Goal: Information Seeking & Learning: Compare options

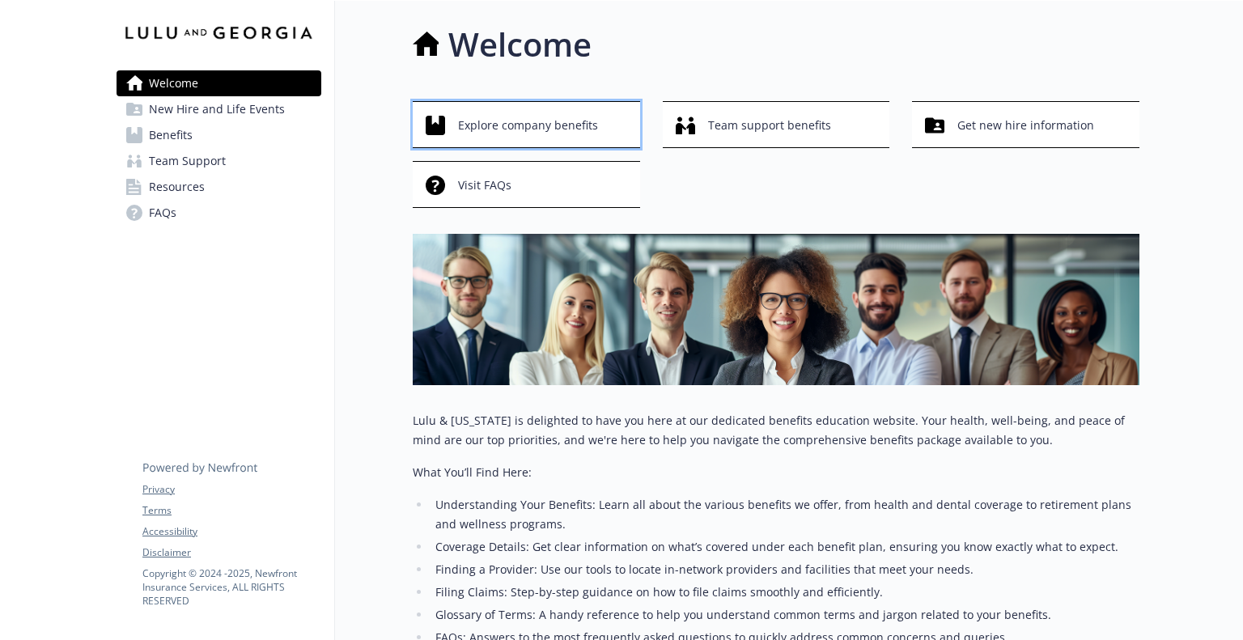
click at [586, 125] on span "Explore company benefits" at bounding box center [528, 125] width 140 height 31
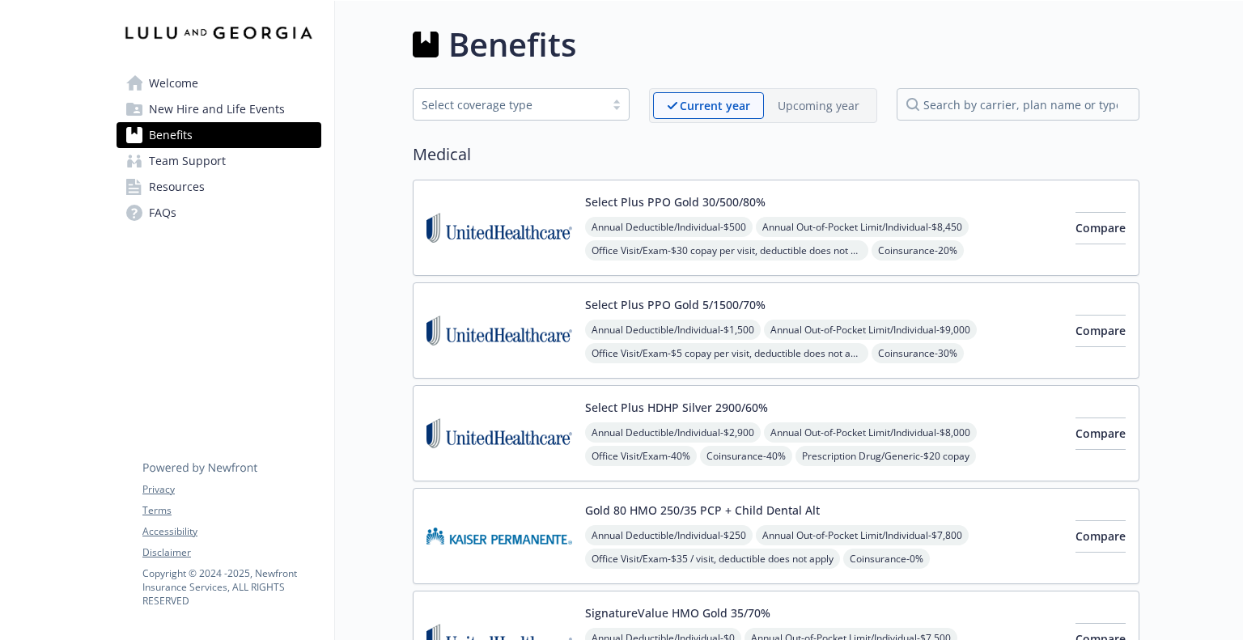
click at [813, 106] on p "Upcoming year" at bounding box center [818, 105] width 82 height 17
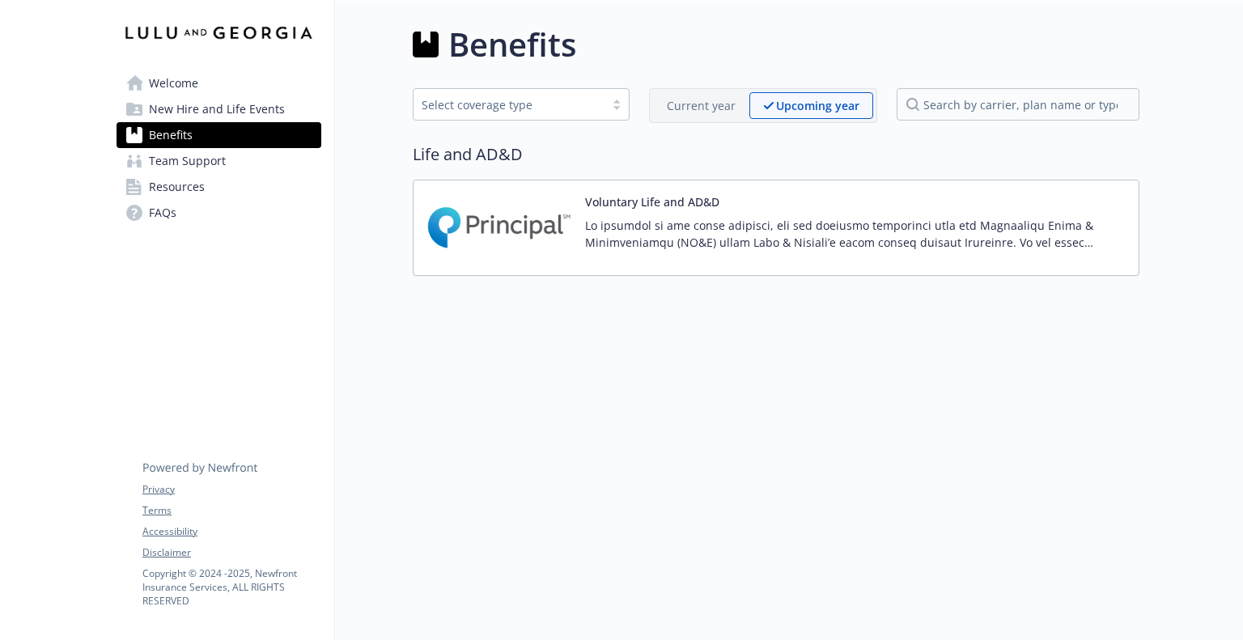
click at [696, 95] on div "Current year" at bounding box center [701, 105] width 96 height 27
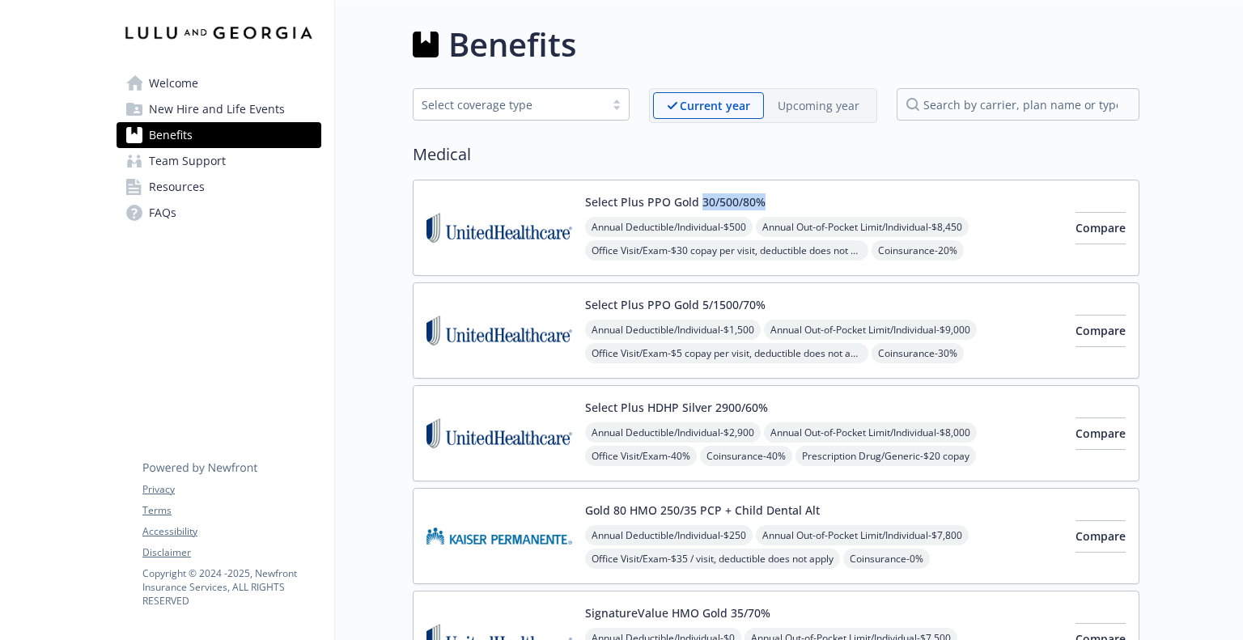
drag, startPoint x: 767, startPoint y: 199, endPoint x: 697, endPoint y: 206, distance: 70.0
click at [697, 206] on div "Select Plus PPO Gold 30/500/80% Annual Deductible/Individual - $500 Annual Out-…" at bounding box center [823, 227] width 477 height 69
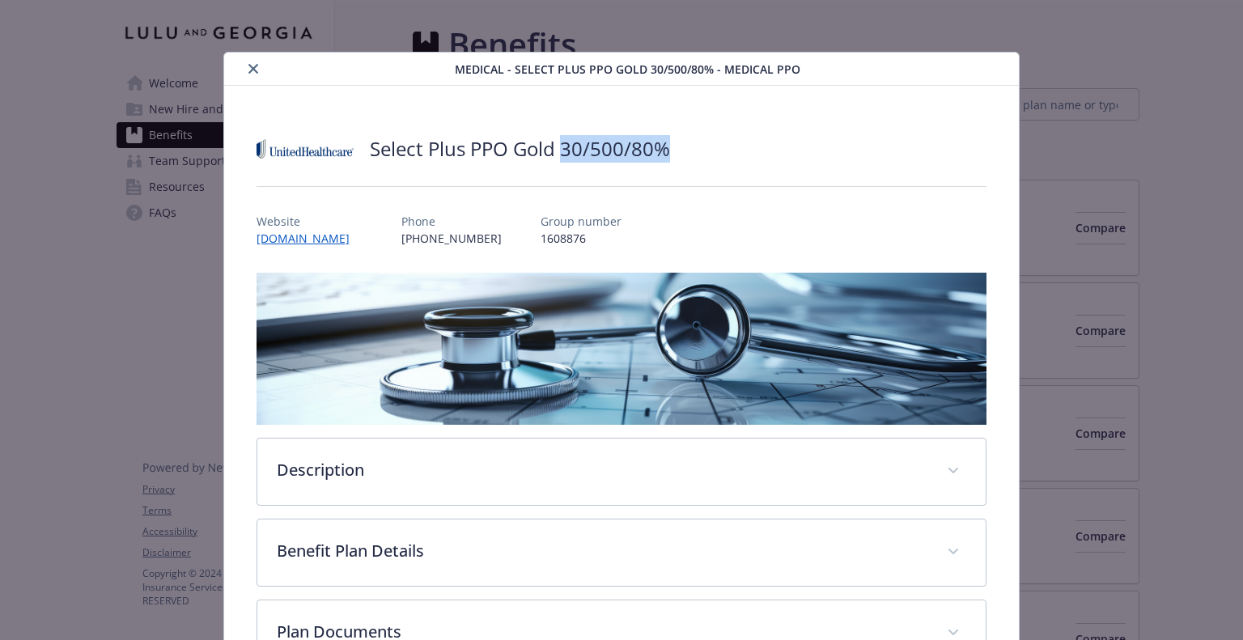
drag, startPoint x: 680, startPoint y: 150, endPoint x: 564, endPoint y: 148, distance: 115.7
click at [564, 152] on div "Select Plus PPO Gold 30/500/80%" at bounding box center [620, 149] width 729 height 49
copy h2 "30/500/80%"
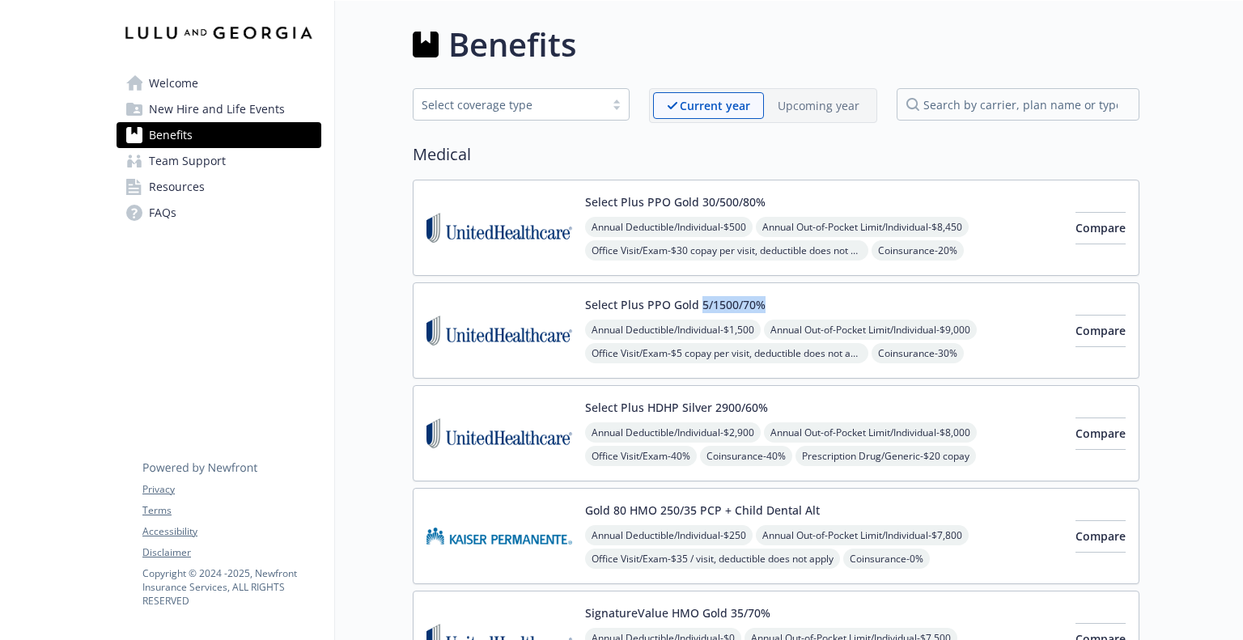
drag, startPoint x: 768, startPoint y: 302, endPoint x: 700, endPoint y: 308, distance: 68.3
click at [700, 308] on div "Select Plus PPO Gold 5/1500/70% Annual Deductible/Individual - $1,500 Annual Ou…" at bounding box center [823, 330] width 477 height 69
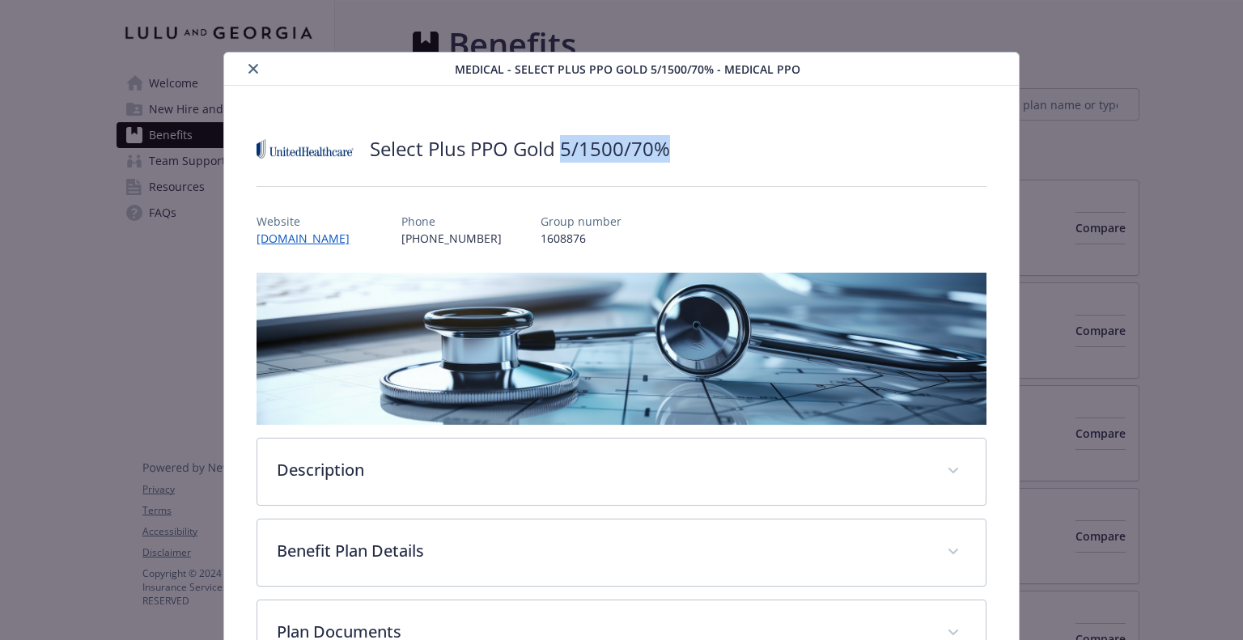
drag, startPoint x: 679, startPoint y: 153, endPoint x: 561, endPoint y: 157, distance: 118.2
click at [561, 157] on div "Select Plus PPO Gold 5/1500/70%" at bounding box center [620, 149] width 729 height 49
copy h2 "5/1500/70%"
click at [256, 72] on button "close" at bounding box center [253, 68] width 19 height 19
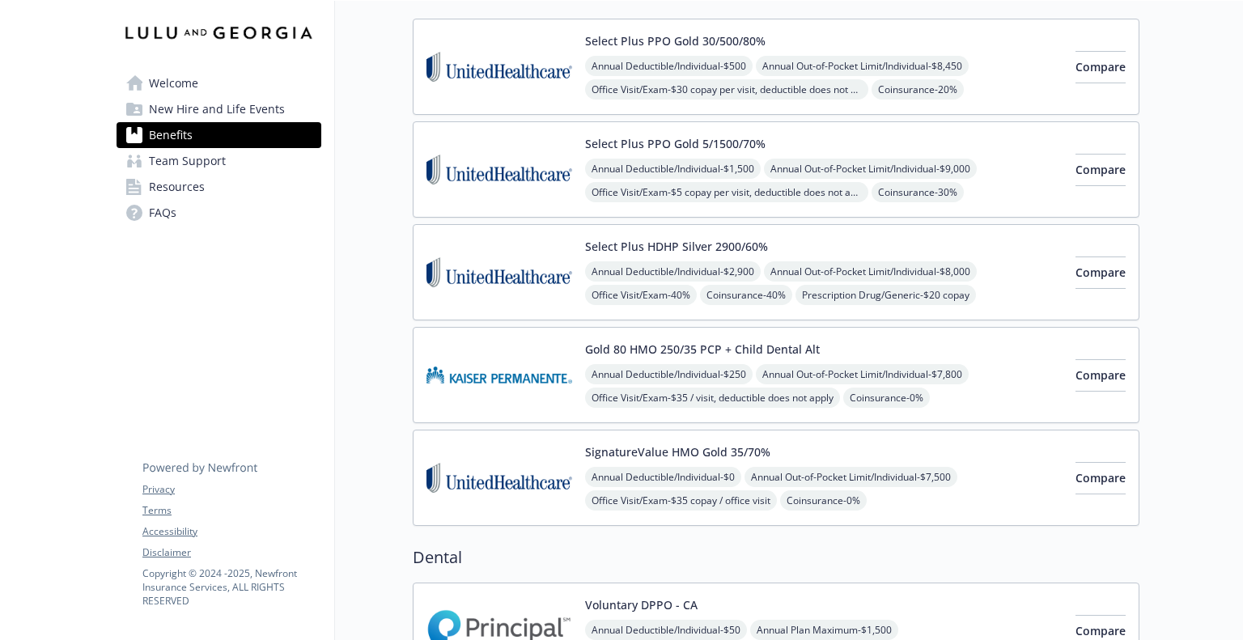
scroll to position [162, 0]
drag, startPoint x: 770, startPoint y: 450, endPoint x: 727, endPoint y: 460, distance: 44.1
click at [727, 460] on div "SignatureValue HMO Gold 35/70% Annual Deductible/Individual - $0 Annual Out-of-…" at bounding box center [823, 477] width 477 height 69
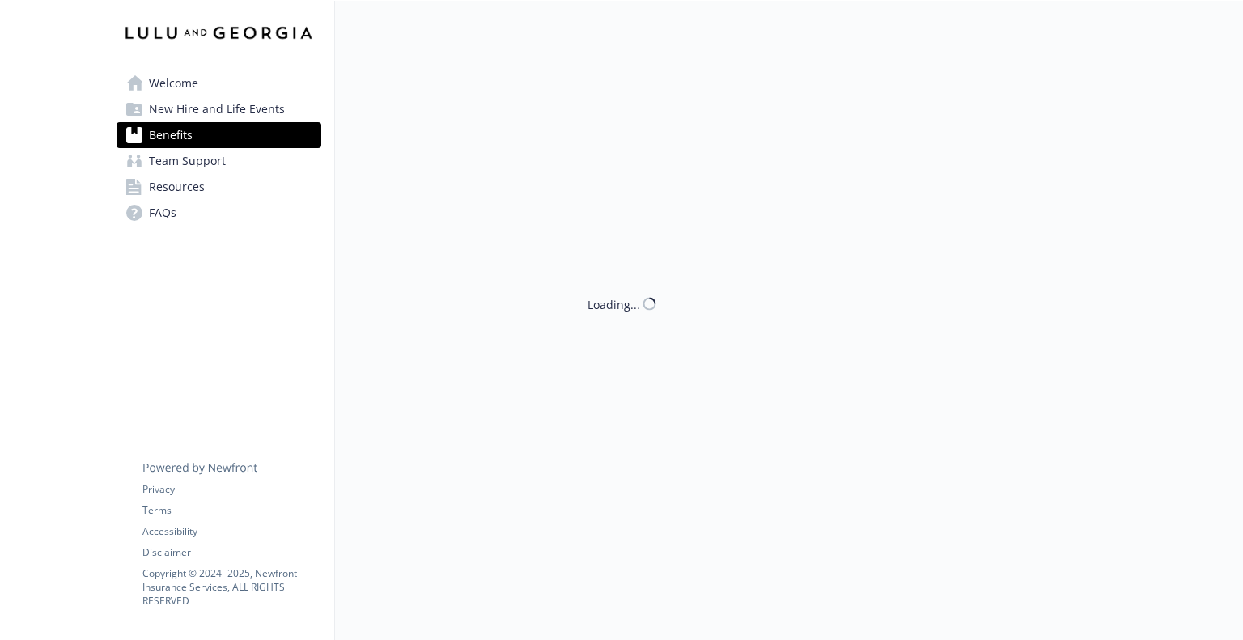
scroll to position [162, 0]
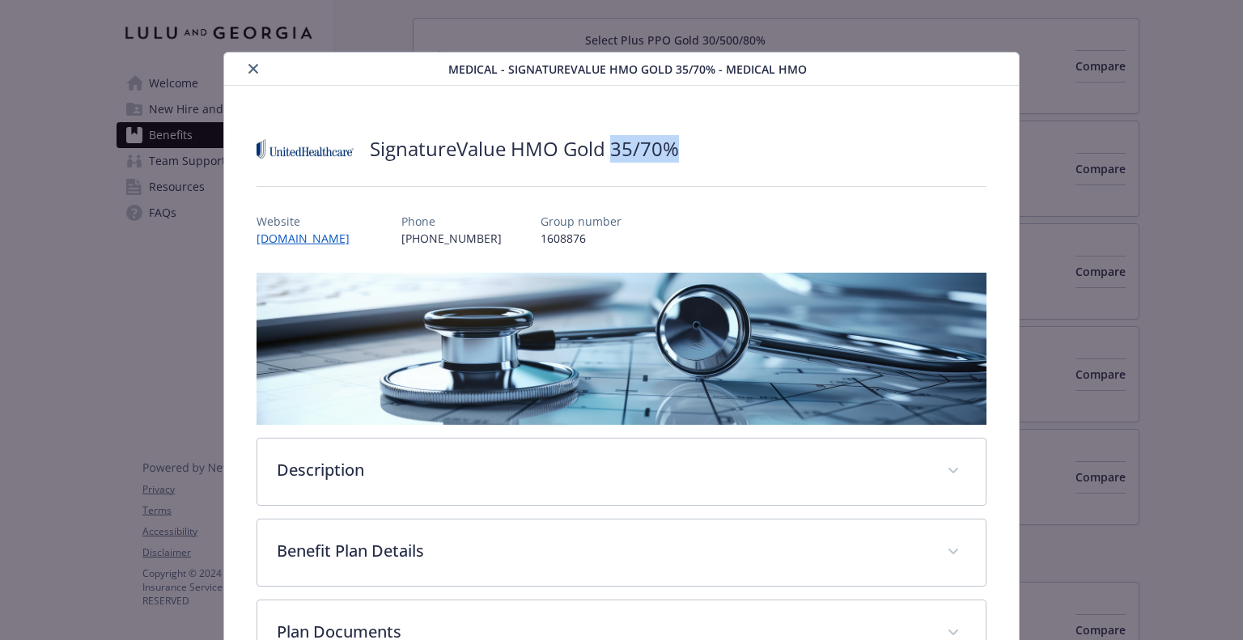
drag, startPoint x: 679, startPoint y: 147, endPoint x: 612, endPoint y: 151, distance: 67.3
click at [612, 151] on div "SignatureValue HMO Gold 35/70%" at bounding box center [620, 149] width 729 height 49
copy h2 "35/70%"
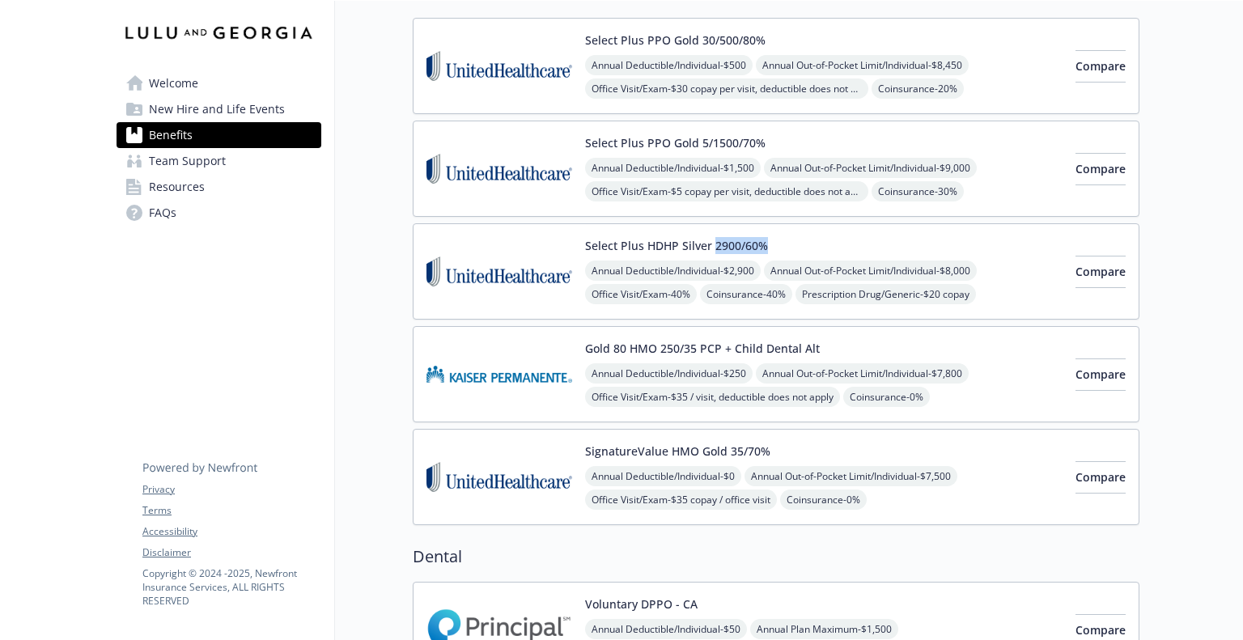
drag, startPoint x: 769, startPoint y: 241, endPoint x: 714, endPoint y: 252, distance: 56.0
click at [714, 252] on div "Select Plus HDHP Silver 2900/60% Annual Deductible/Individual - $2,900 Annual O…" at bounding box center [823, 271] width 477 height 69
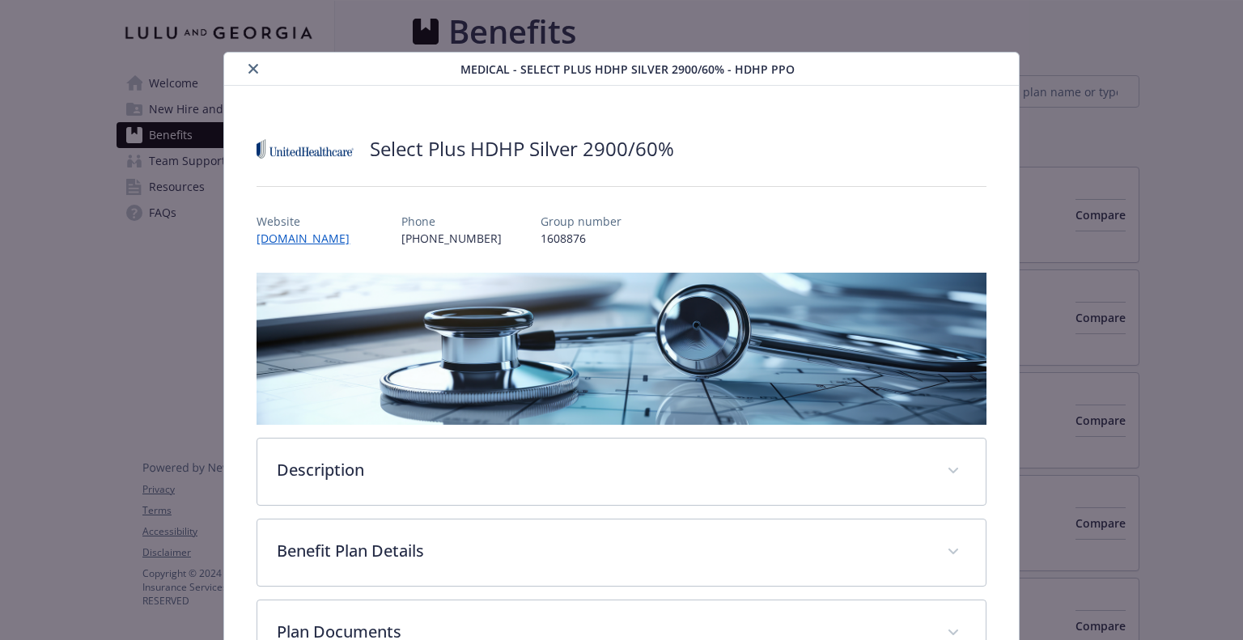
scroll to position [162, 0]
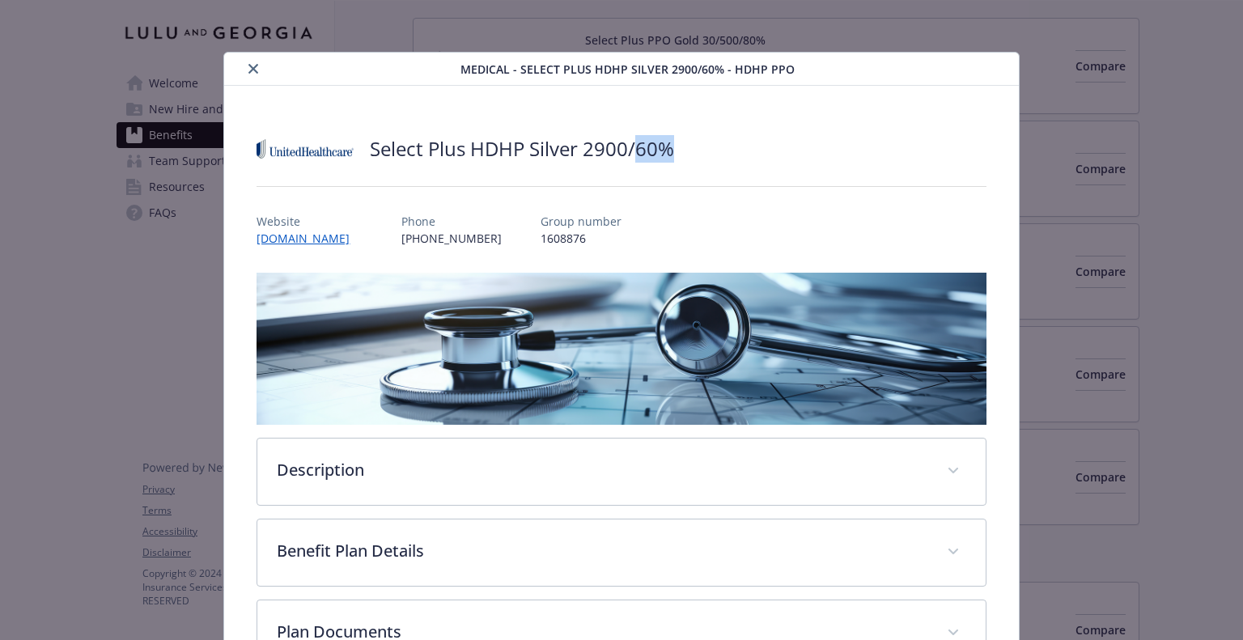
drag, startPoint x: 682, startPoint y: 140, endPoint x: 637, endPoint y: 158, distance: 48.7
click at [637, 158] on div "Select Plus HDHP Silver 2900/60%" at bounding box center [620, 149] width 729 height 49
click at [596, 158] on h2 "Select Plus HDHP Silver 2900/60%" at bounding box center [522, 149] width 304 height 28
click at [667, 146] on h2 "Select Plus HDHP Silver 2900/60%" at bounding box center [522, 149] width 304 height 28
drag, startPoint x: 673, startPoint y: 146, endPoint x: 582, endPoint y: 151, distance: 90.7
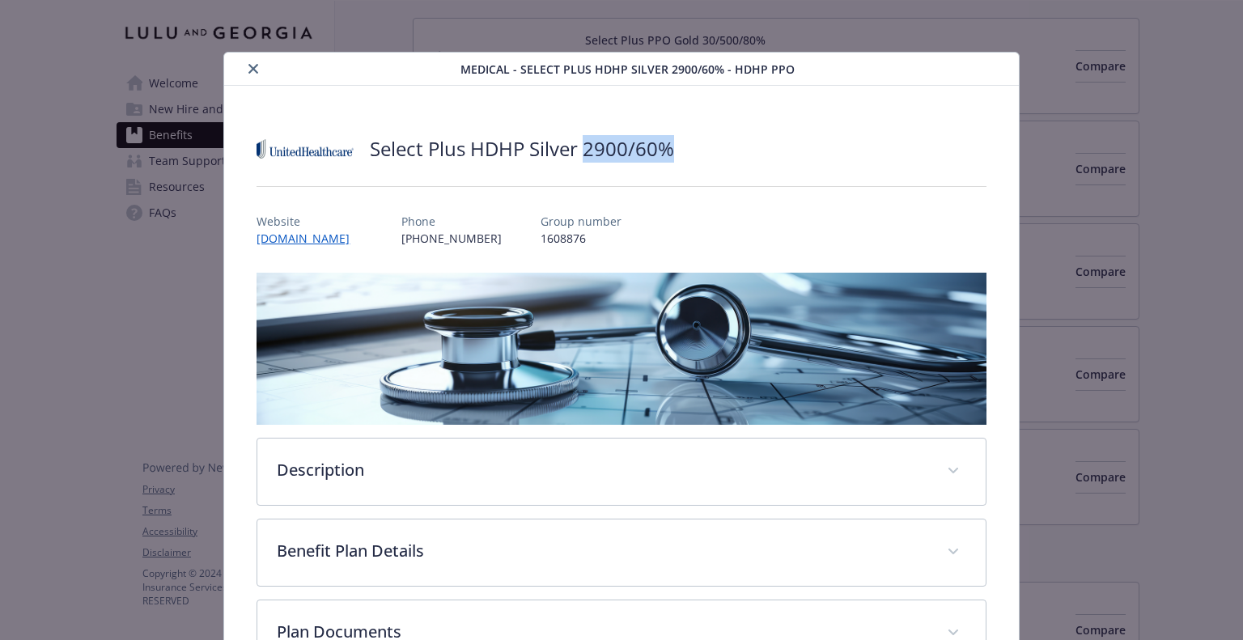
click at [582, 151] on div "Select Plus HDHP Silver 2900/60%" at bounding box center [620, 149] width 729 height 49
copy h2 "2900/60%"
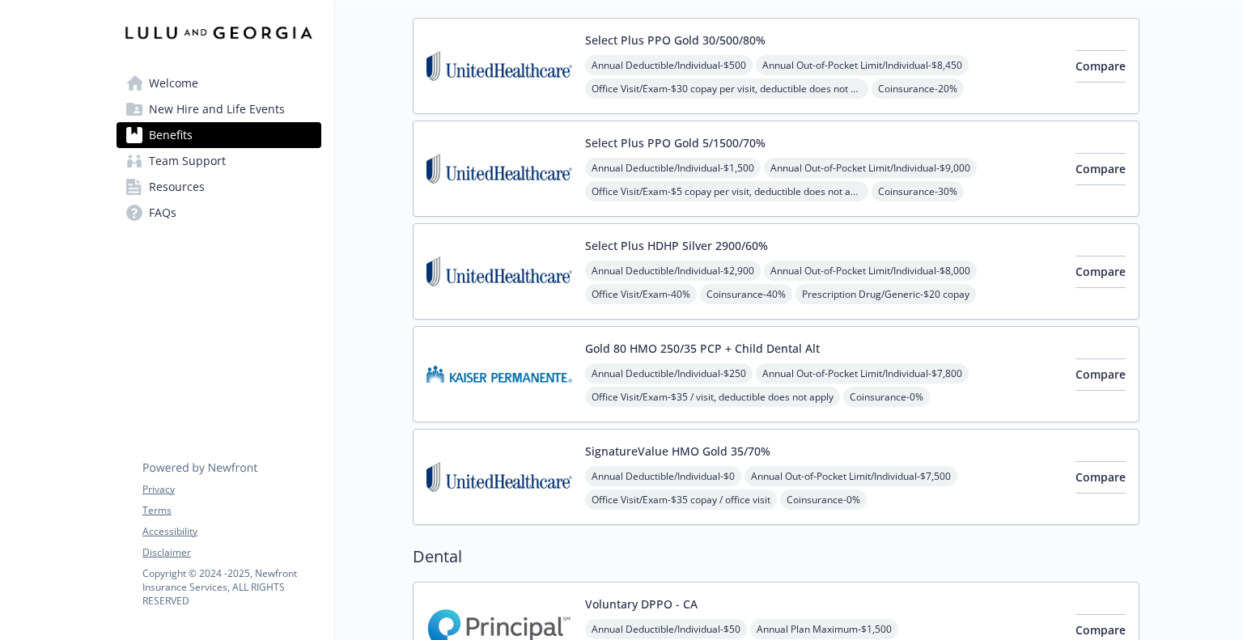
click at [915, 449] on div "SignatureValue HMO Gold 35/70% Annual Deductible/Individual - $0 Annual Out-of-…" at bounding box center [823, 477] width 477 height 69
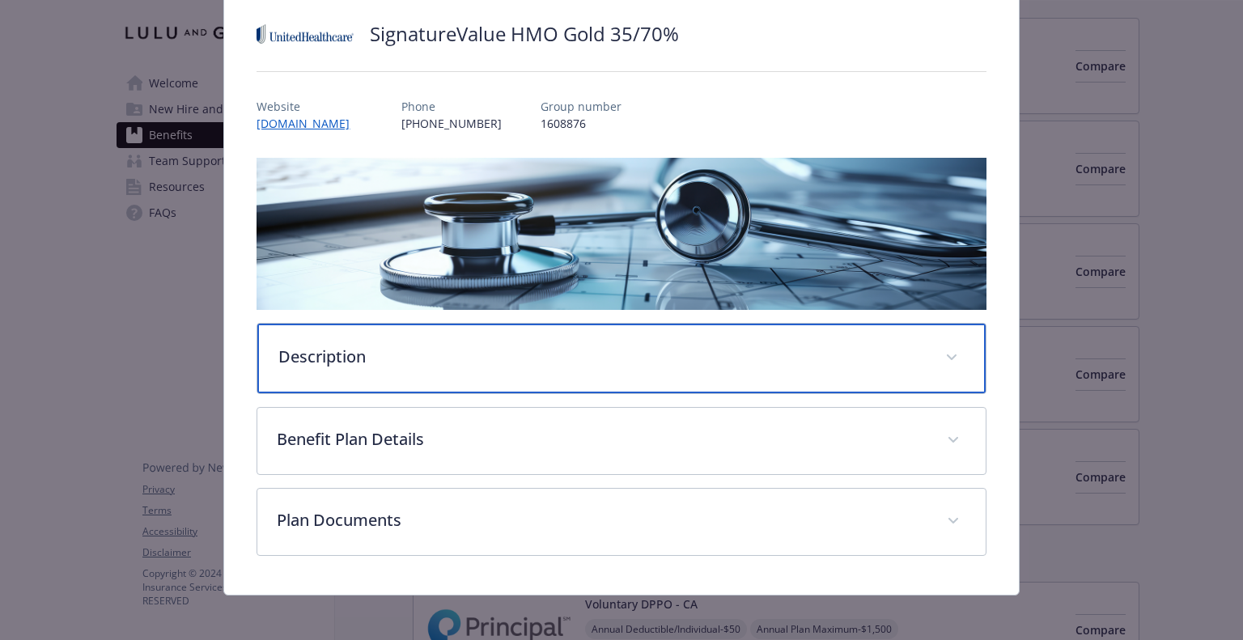
click at [443, 369] on div "Description" at bounding box center [620, 359] width 727 height 70
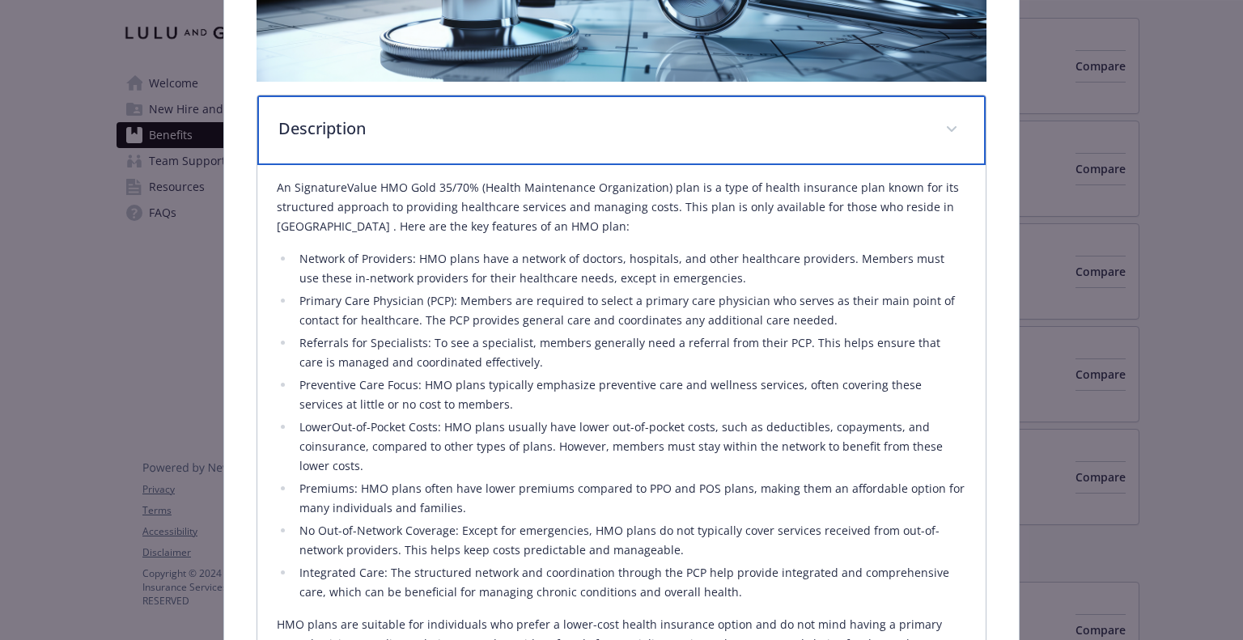
scroll to position [358, 0]
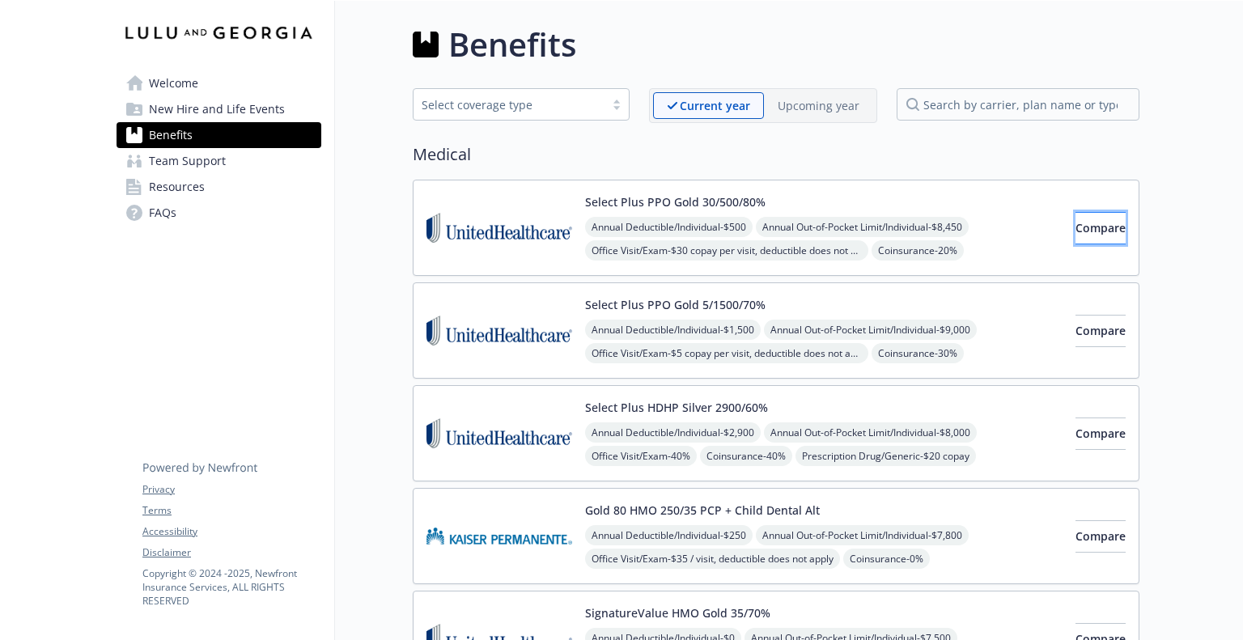
click at [1075, 232] on span "Compare" at bounding box center [1100, 227] width 50 height 15
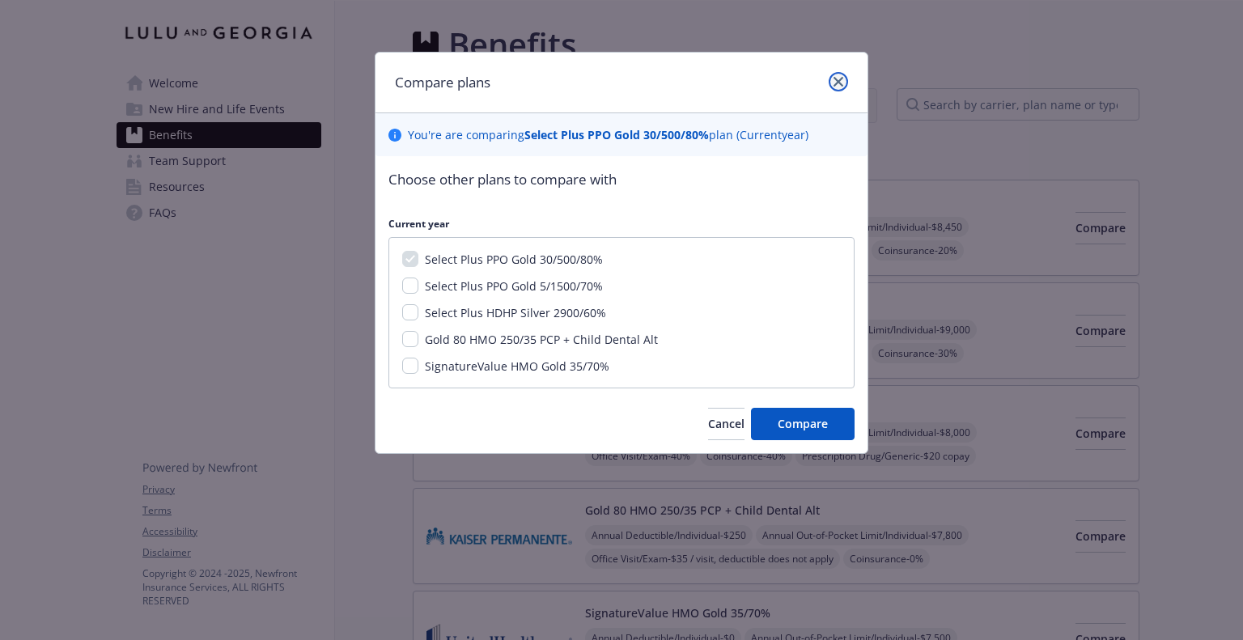
click at [837, 90] on link "close" at bounding box center [837, 81] width 19 height 19
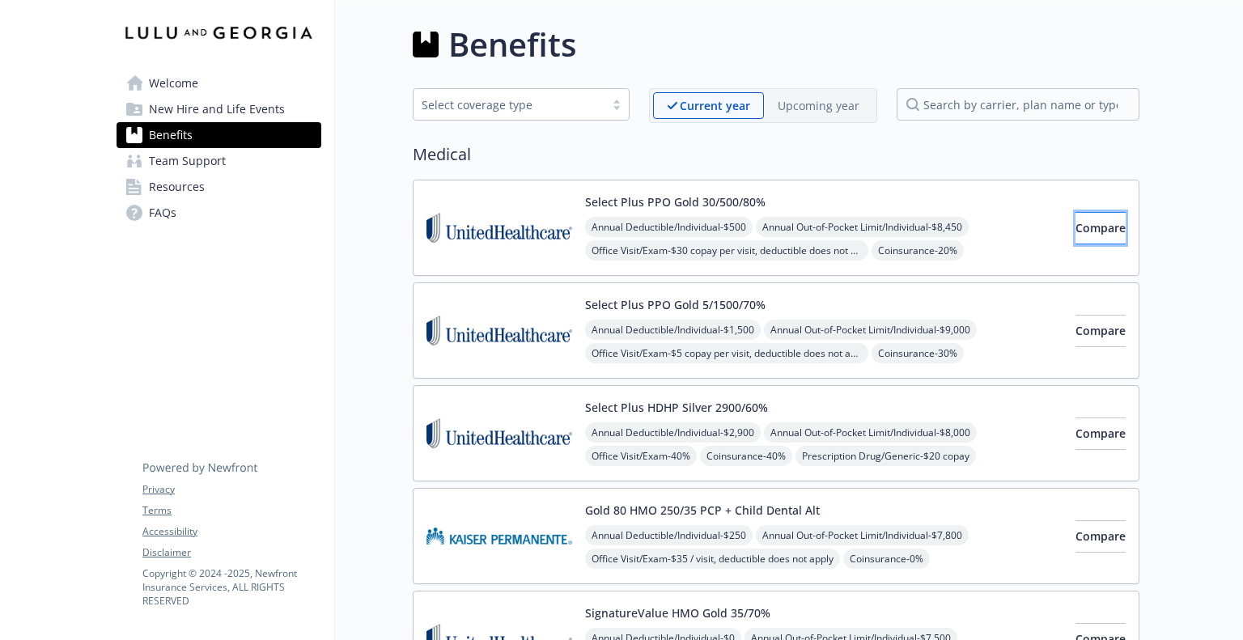
click at [1081, 222] on span "Compare" at bounding box center [1100, 227] width 50 height 15
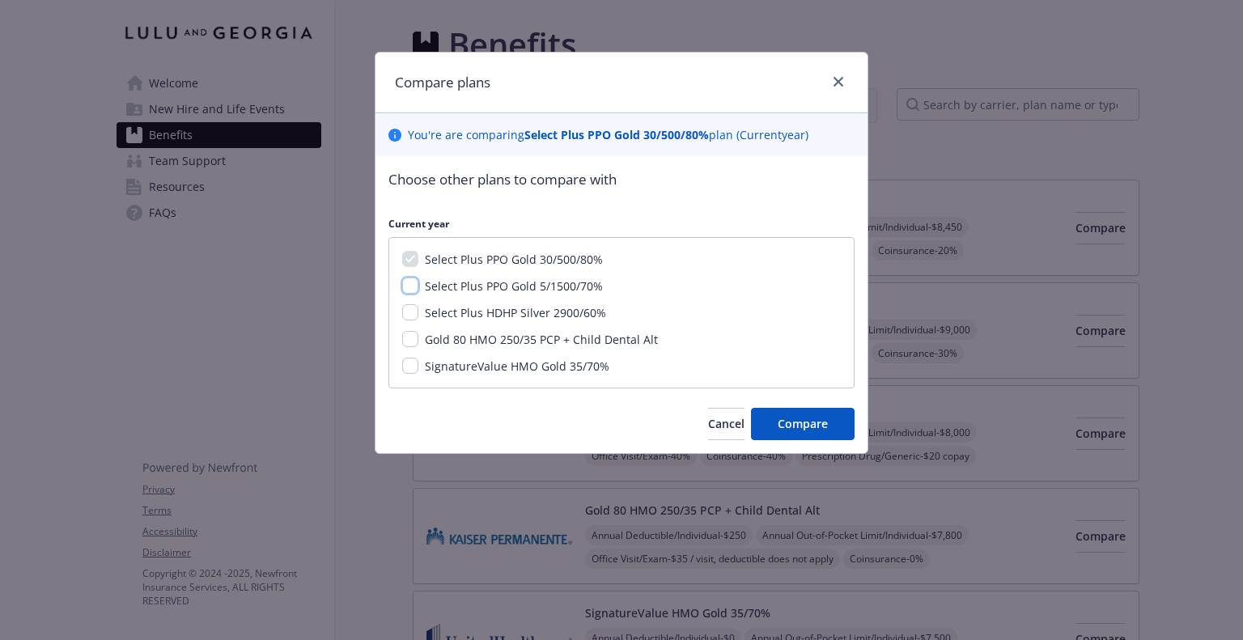
click at [412, 283] on input "Select Plus PPO Gold 5/1500/70%" at bounding box center [410, 285] width 16 height 16
checkbox input "true"
click at [832, 418] on button "Compare" at bounding box center [803, 424] width 104 height 32
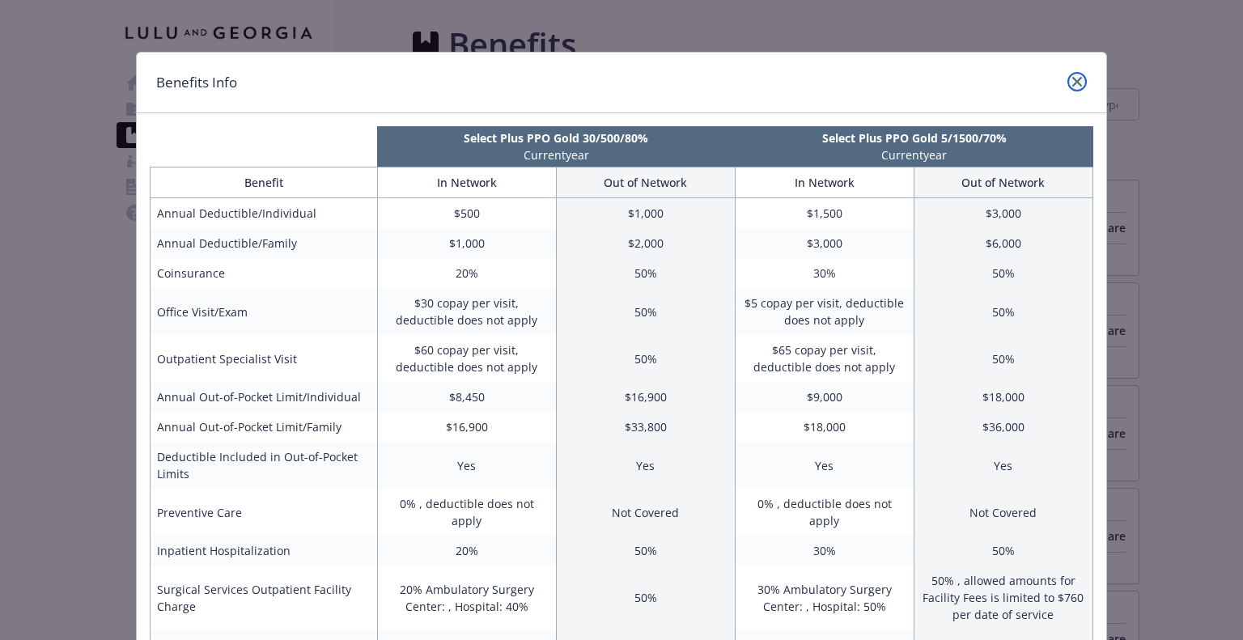
click at [1072, 84] on icon "close" at bounding box center [1077, 82] width 10 height 10
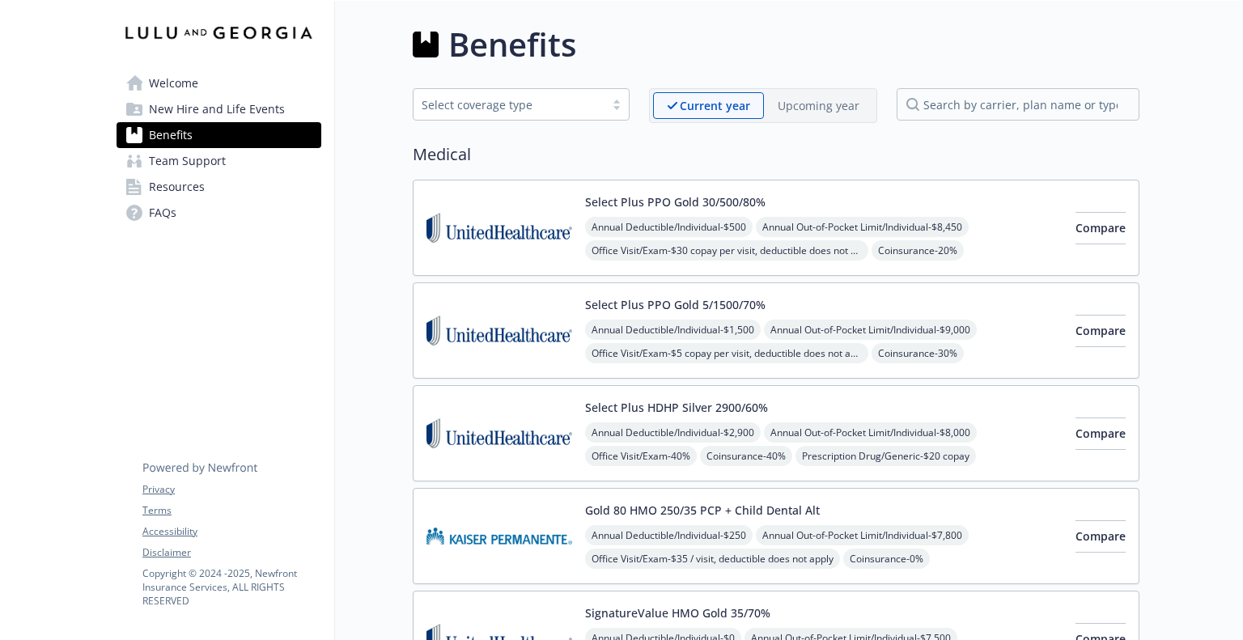
click at [889, 194] on div "Select Plus PPO Gold 30/500/80% Annual Deductible/Individual - $500 Annual Out-…" at bounding box center [823, 227] width 477 height 69
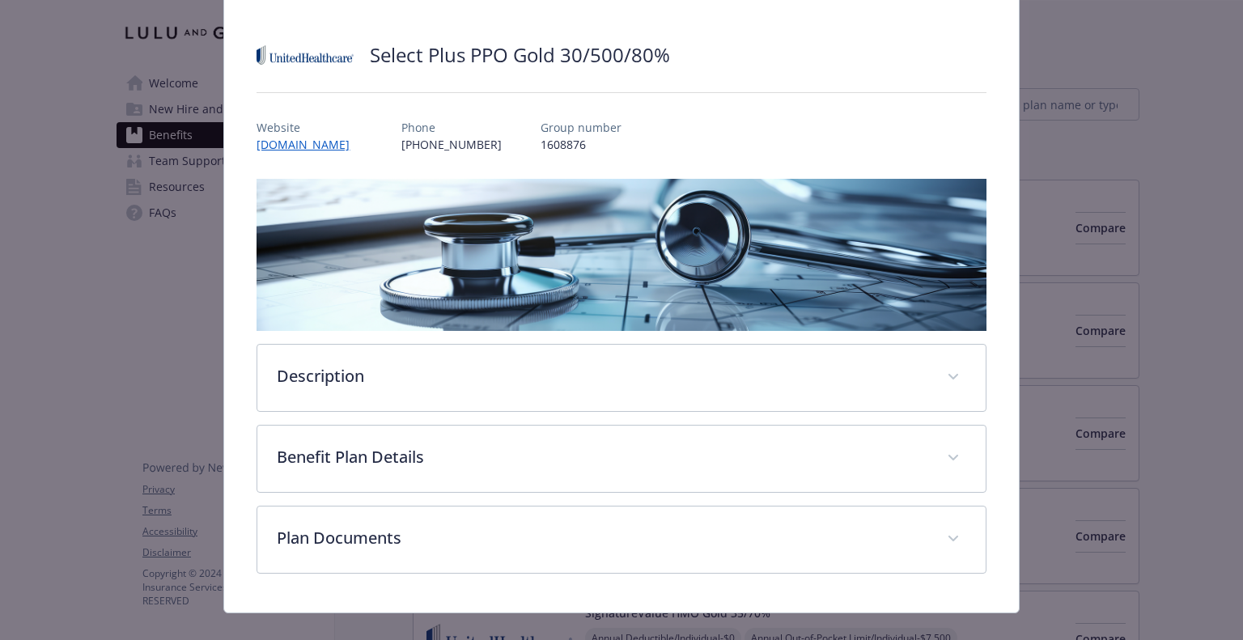
scroll to position [115, 0]
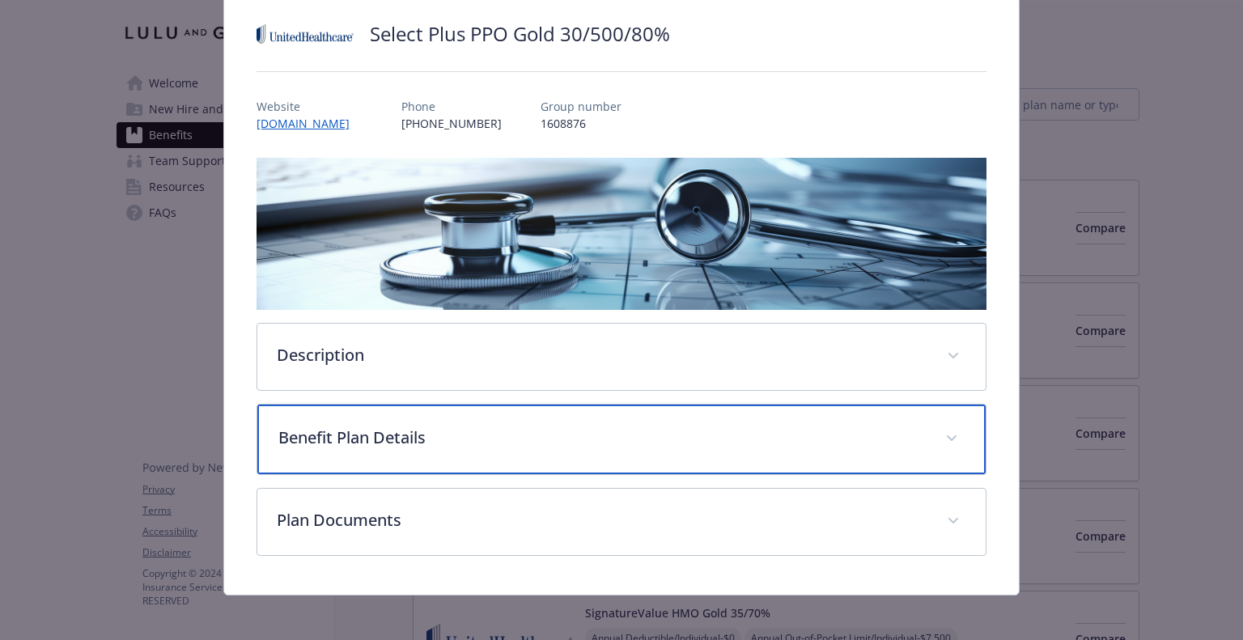
click at [544, 443] on p "Benefit Plan Details" at bounding box center [601, 438] width 646 height 24
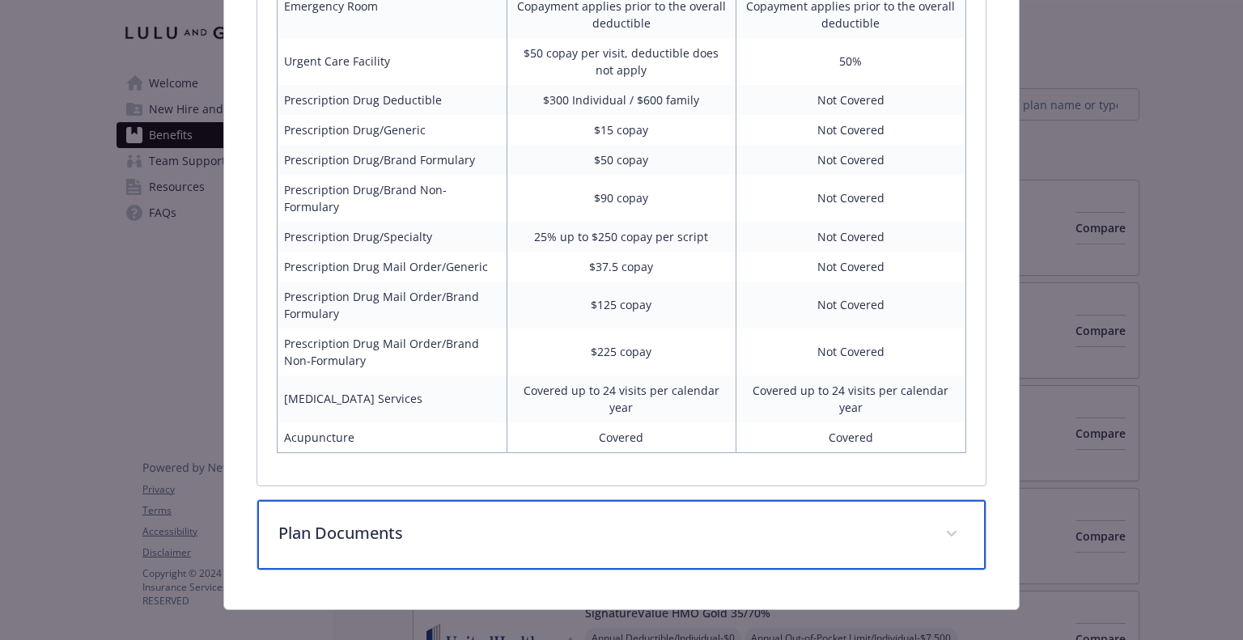
click at [604, 521] on p "Plan Documents" at bounding box center [601, 533] width 646 height 24
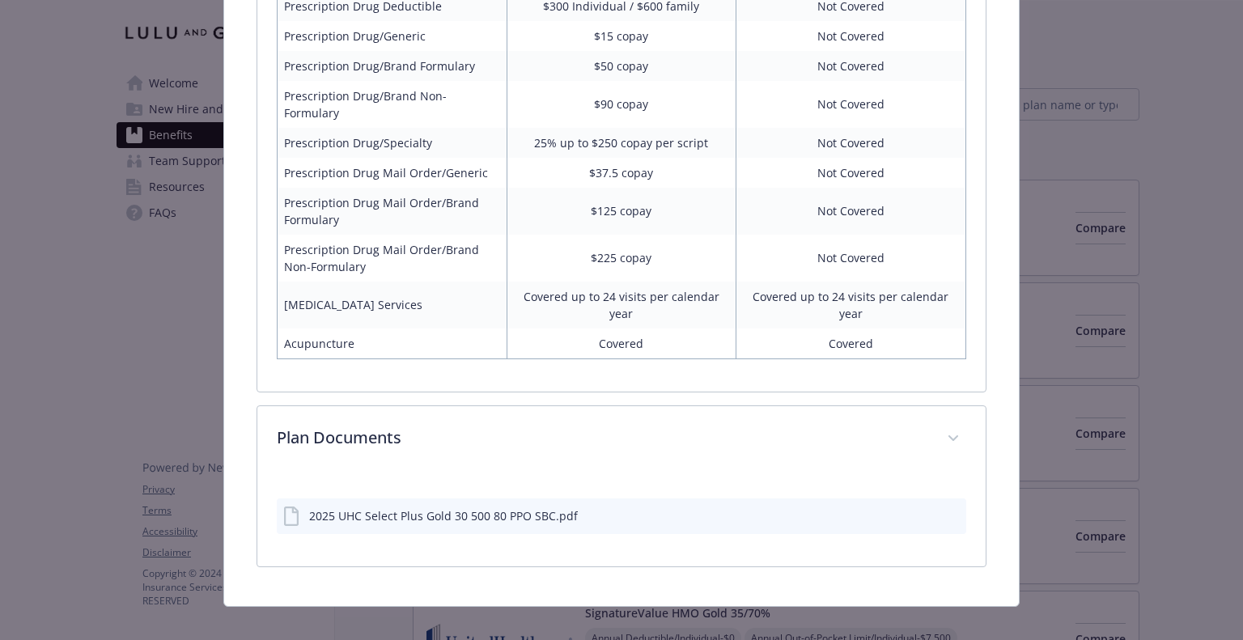
click at [481, 507] on div "2025 UHC Select Plus Gold 30 500 80 PPO SBC.pdf" at bounding box center [443, 515] width 269 height 17
click at [943, 511] on icon "preview file" at bounding box center [950, 516] width 15 height 11
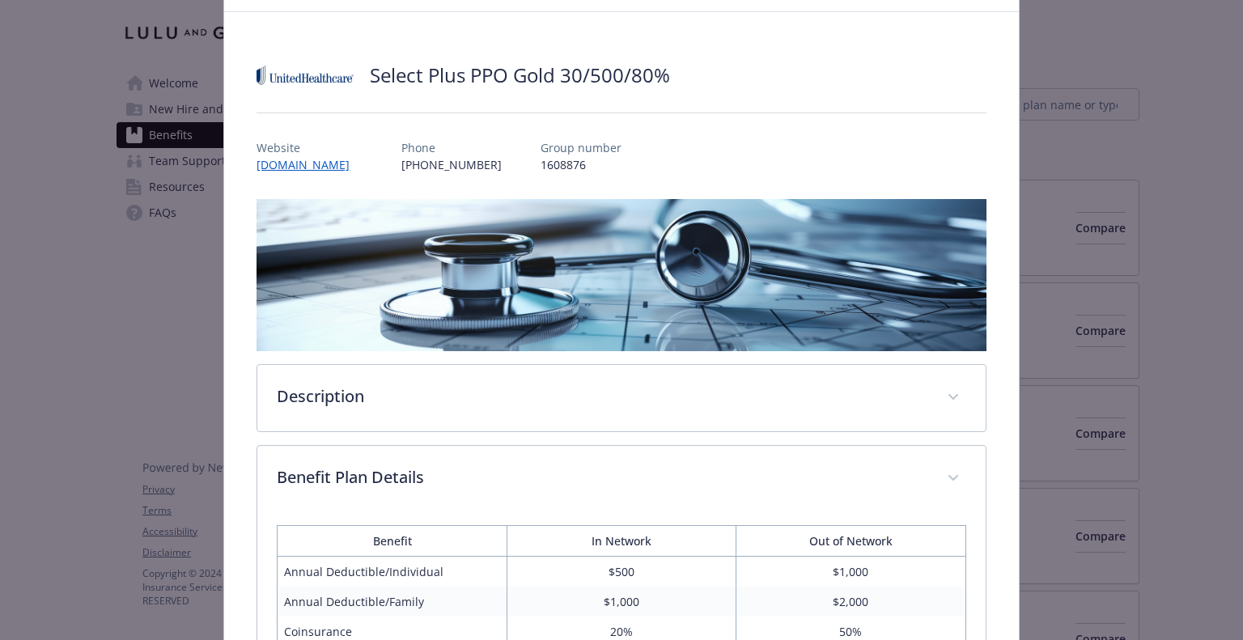
scroll to position [0, 0]
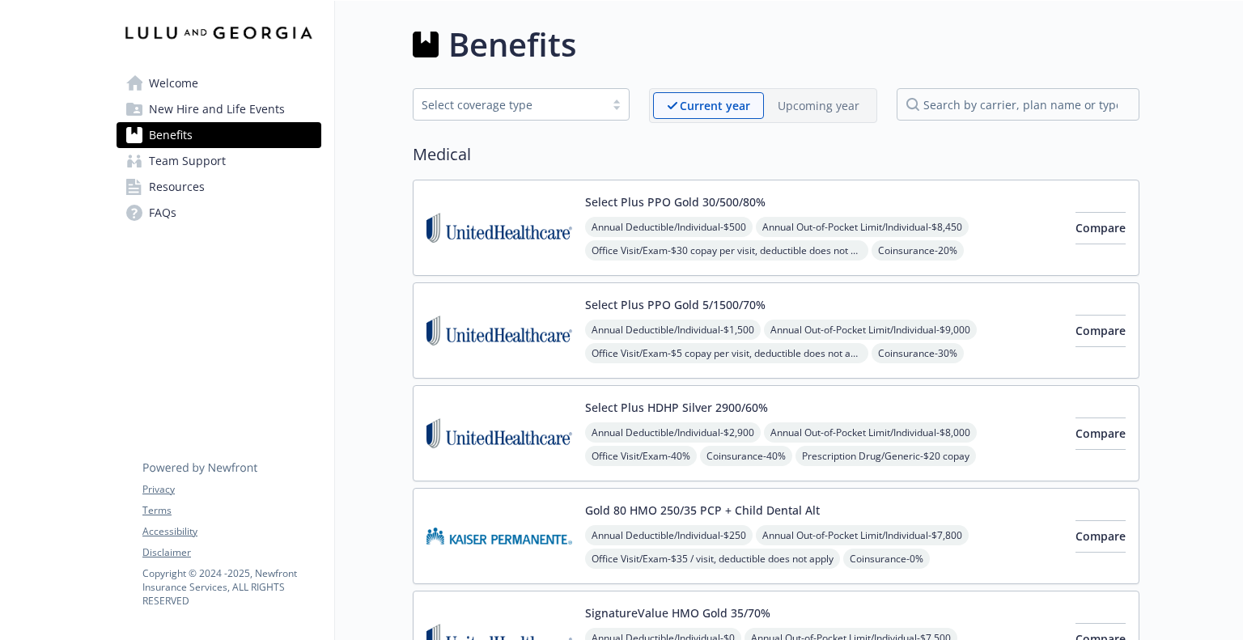
click at [927, 307] on div "Select Plus PPO Gold 5/1500/70% Annual Deductible/Individual - $1,500 Annual Ou…" at bounding box center [823, 330] width 477 height 69
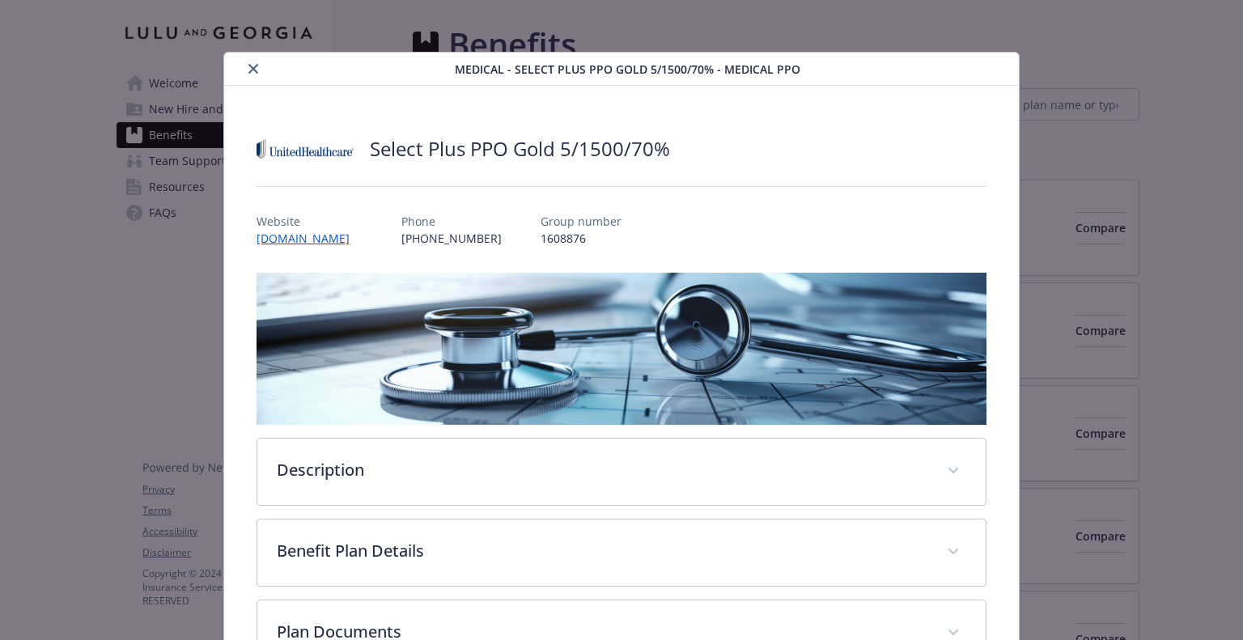
scroll to position [49, 0]
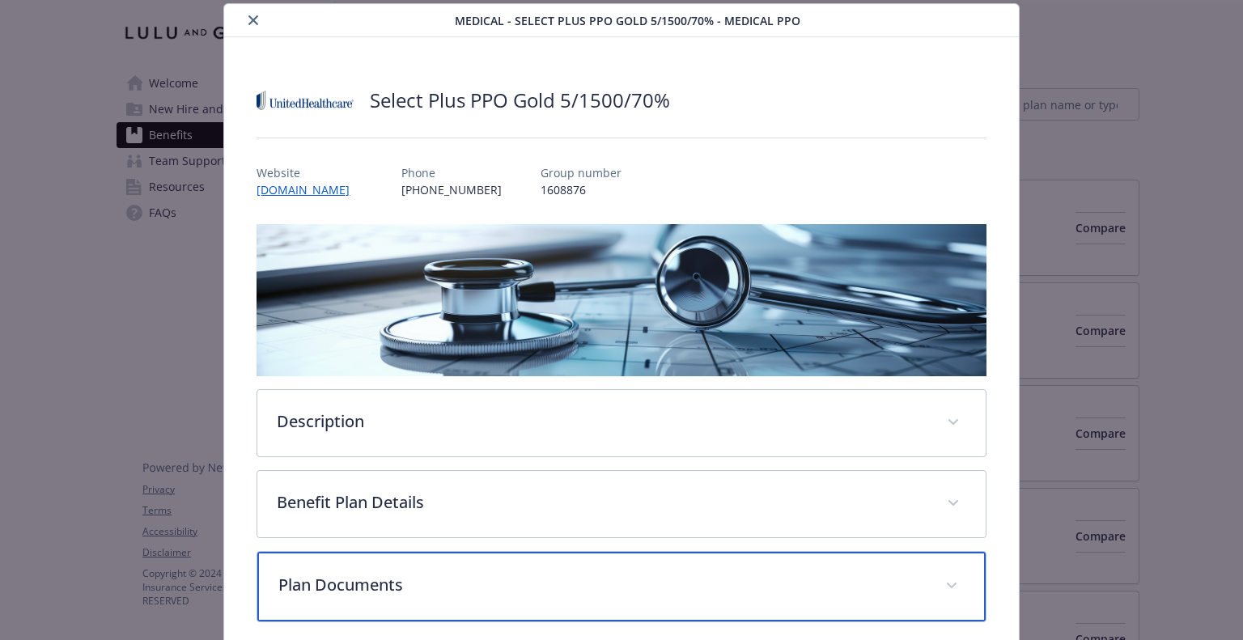
click at [435, 558] on div "Plan Documents" at bounding box center [620, 587] width 727 height 70
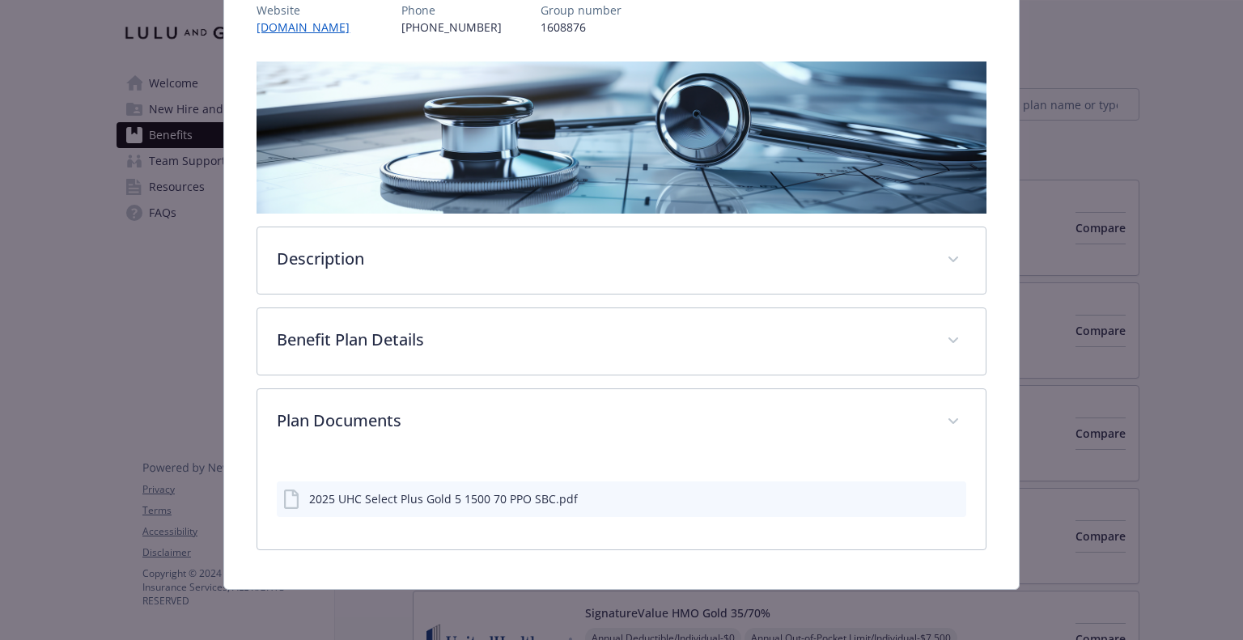
click at [943, 500] on icon "preview file" at bounding box center [950, 497] width 15 height 11
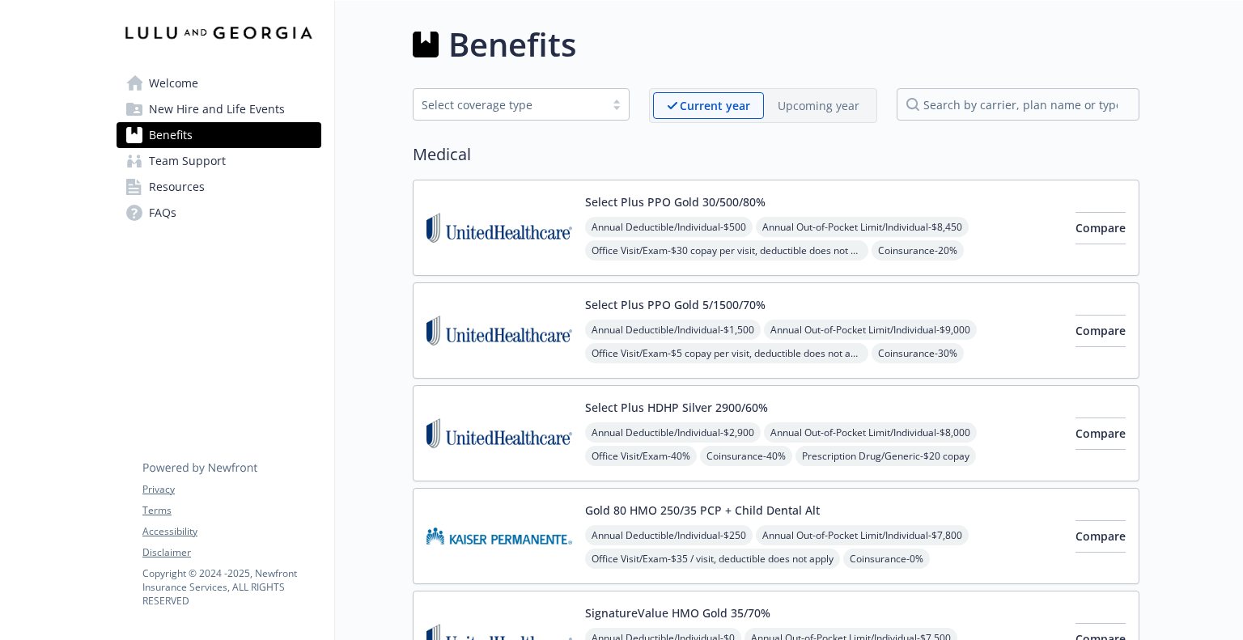
click at [204, 127] on link "Benefits" at bounding box center [218, 135] width 205 height 26
click at [1017, 112] on input "search by carrier, plan name or type" at bounding box center [1017, 104] width 243 height 32
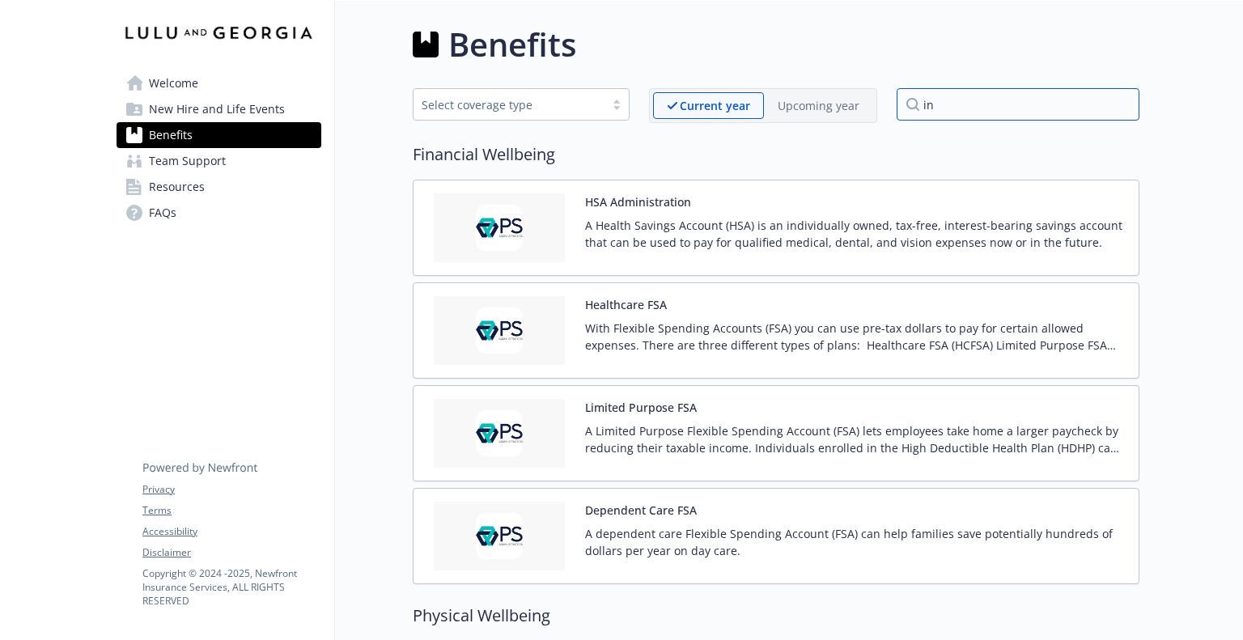
type input "i"
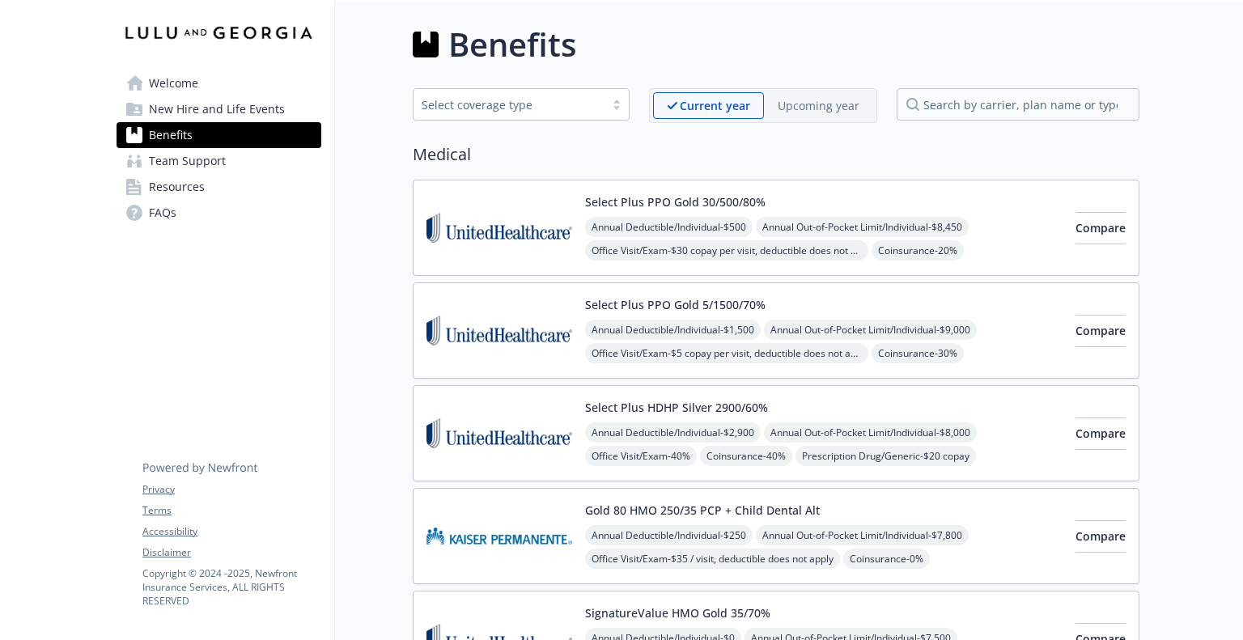
click at [177, 72] on span "Welcome" at bounding box center [173, 83] width 49 height 26
